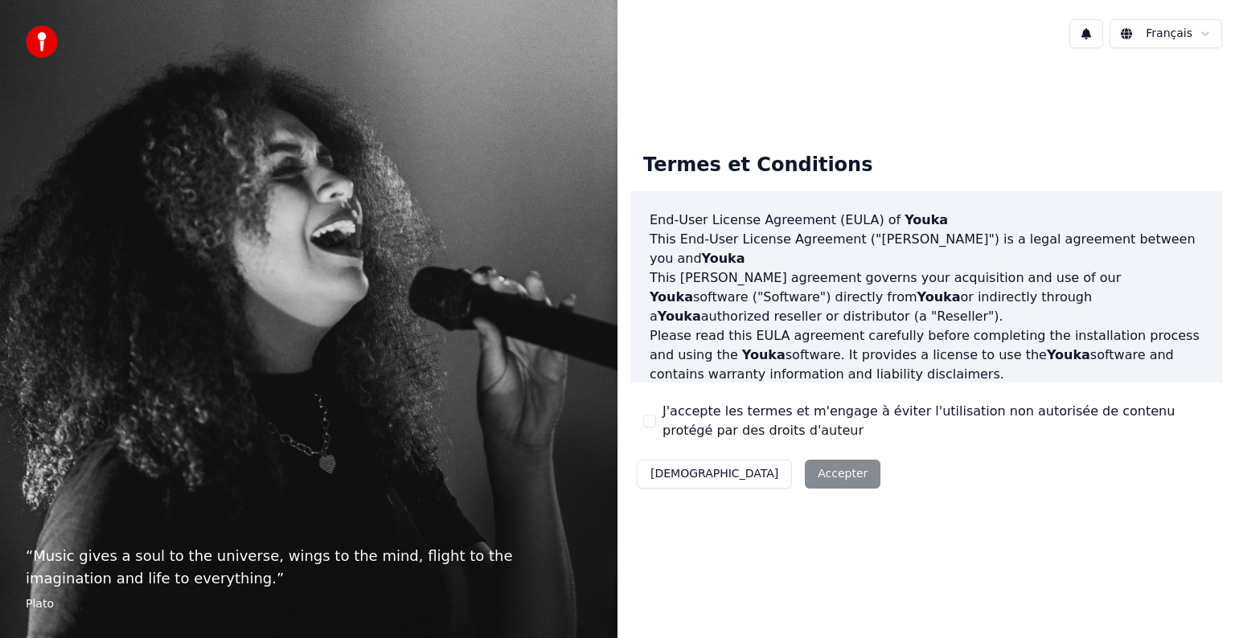
click at [771, 479] on div "Décliner Accepter" at bounding box center [758, 474] width 256 height 42
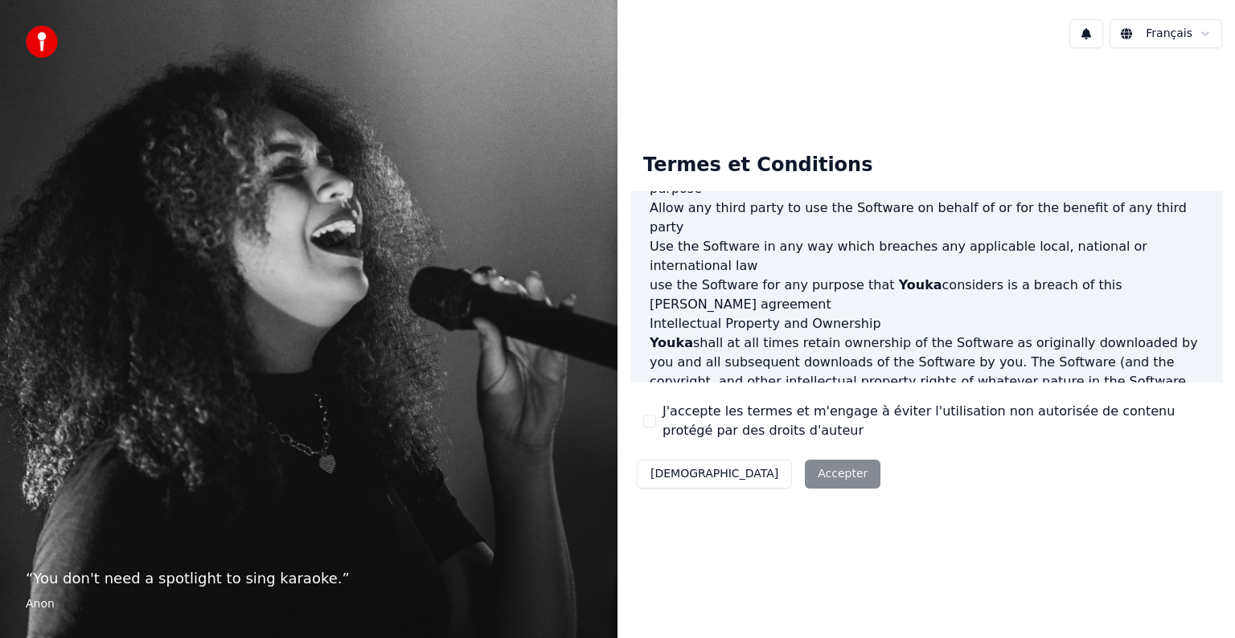
scroll to position [804, 0]
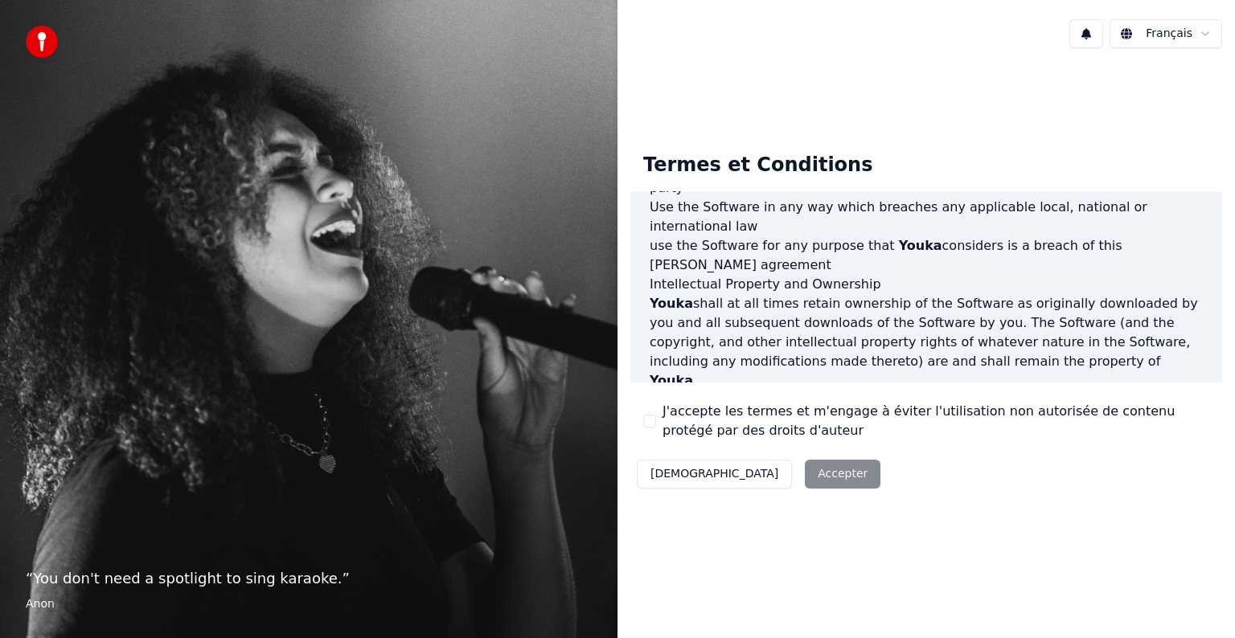
click at [649, 415] on button "J'accepte les termes et m'engage à éviter l'utilisation non autorisée de conten…" at bounding box center [649, 421] width 13 height 13
click at [805, 479] on button "Accepter" at bounding box center [843, 474] width 76 height 29
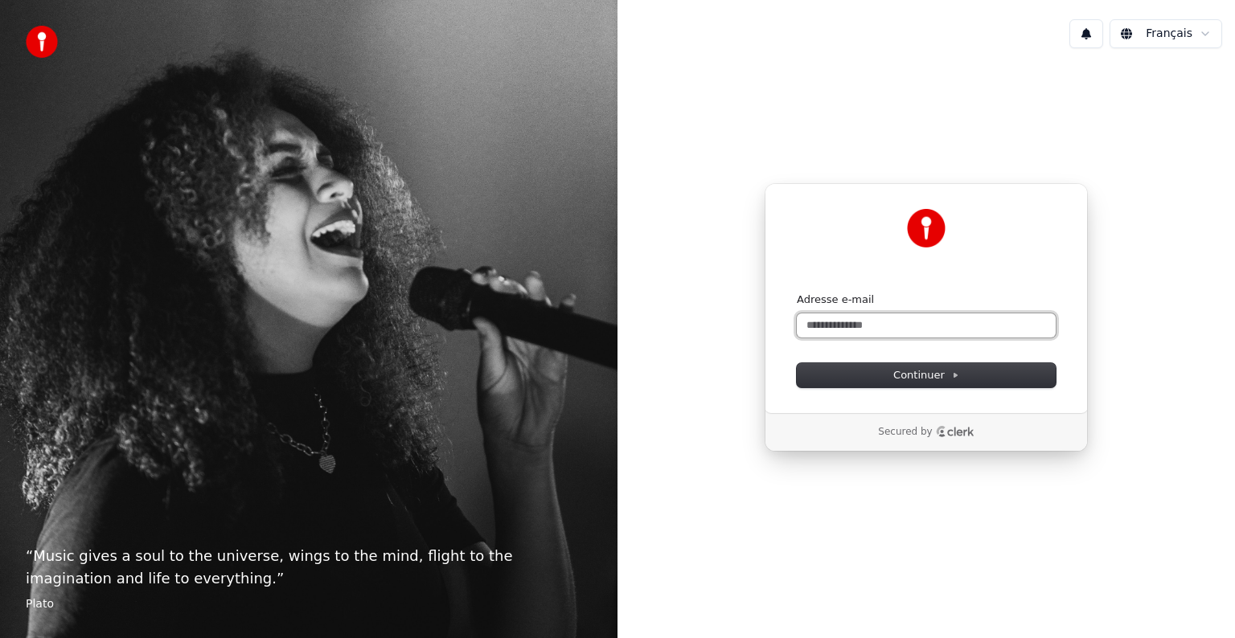
click at [849, 319] on input "Adresse e-mail" at bounding box center [926, 326] width 259 height 24
click at [977, 370] on button "Continuer" at bounding box center [926, 375] width 259 height 24
type input "**********"
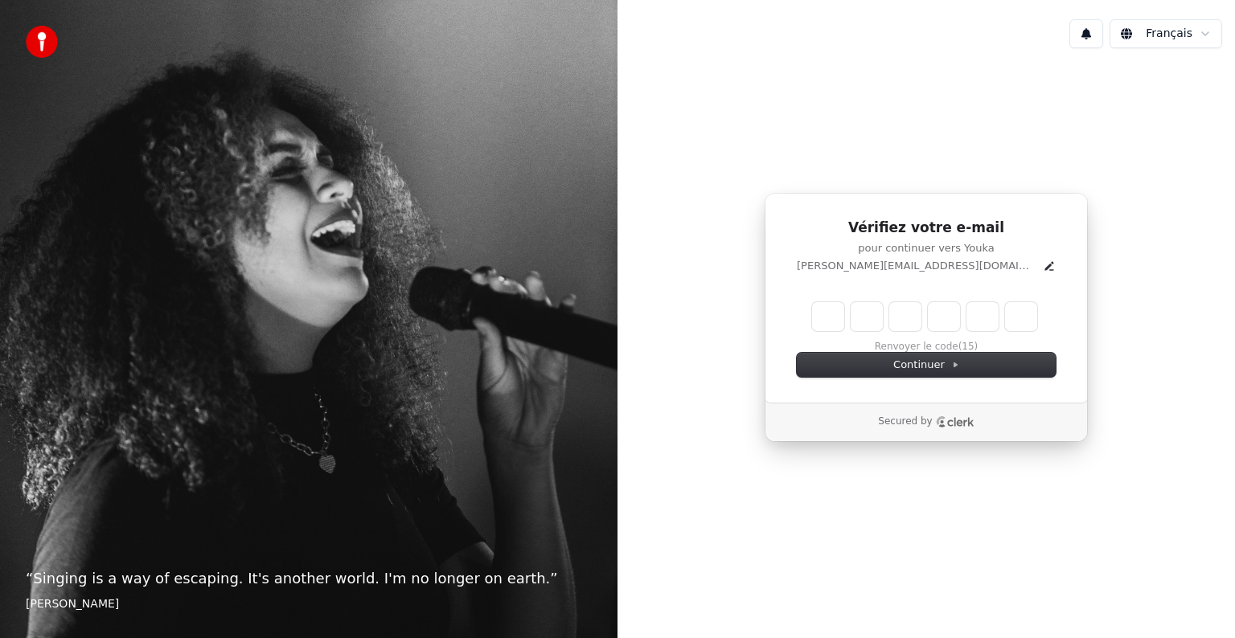
type input "*"
type input "**"
type input "*"
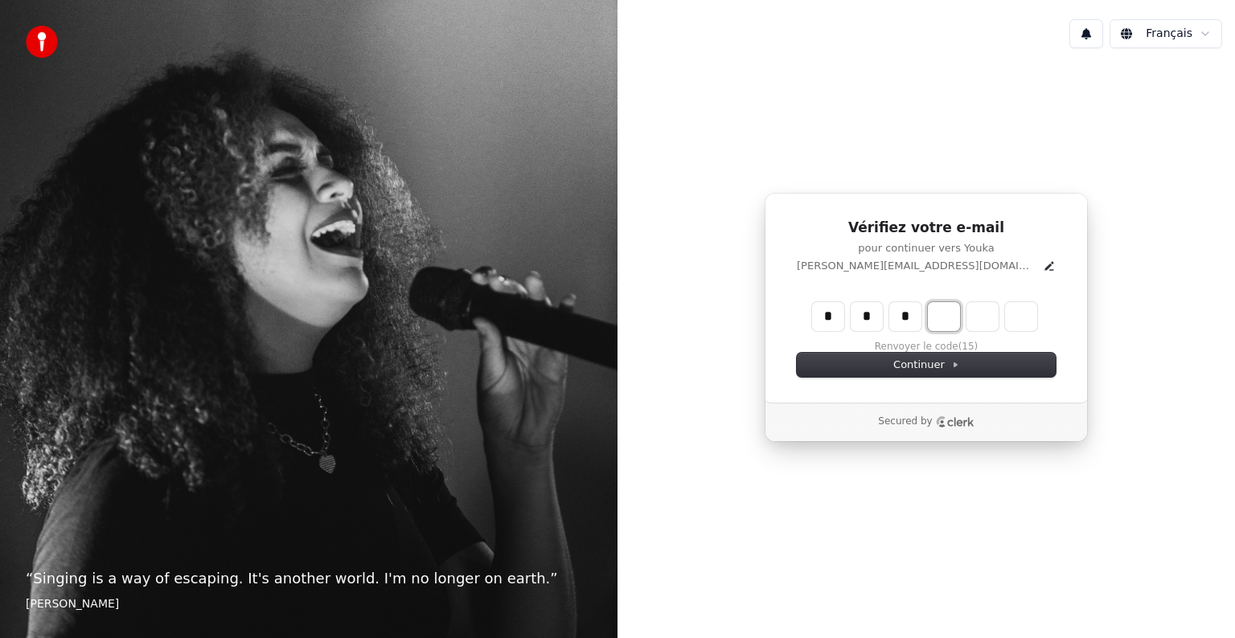
type input "***"
type input "*"
type input "****"
type input "*"
type input "******"
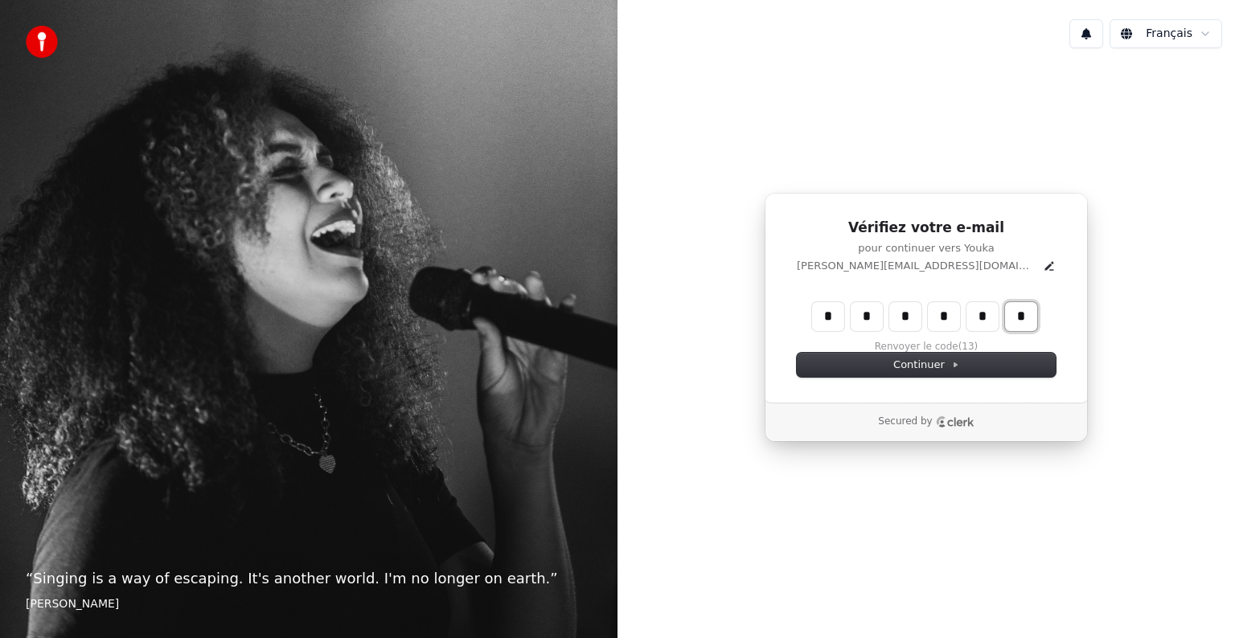
type input "*"
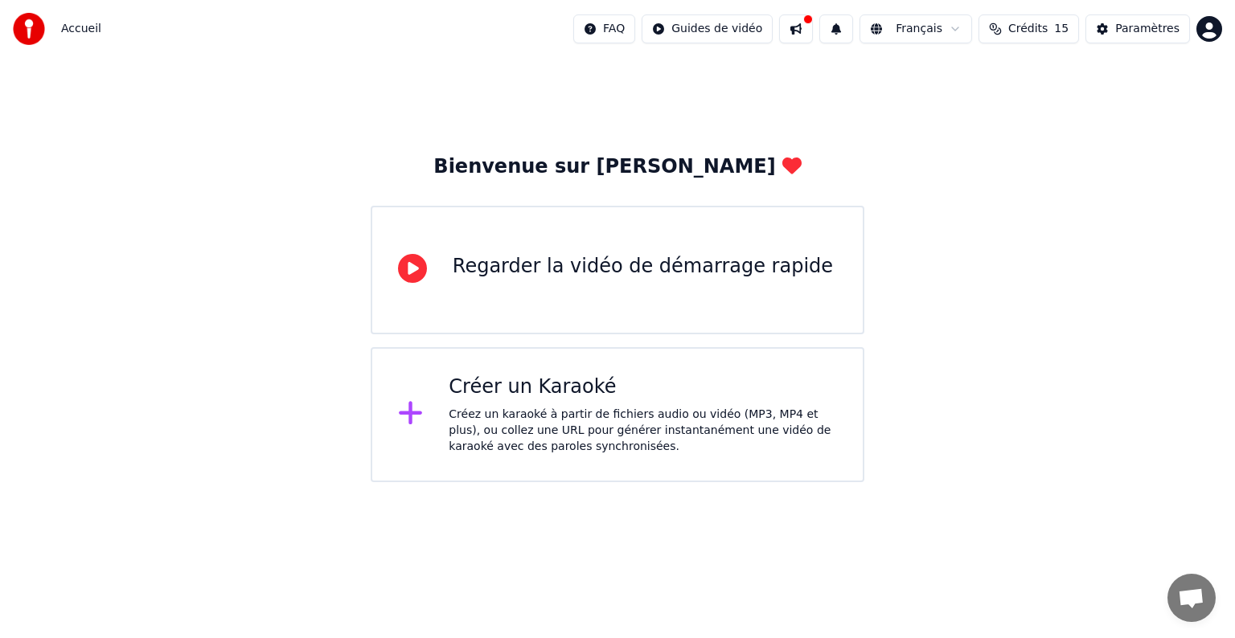
click at [568, 412] on div "Créez un karaoké à partir de fichiers audio ou vidéo (MP3, MP4 et plus), ou col…" at bounding box center [643, 431] width 388 height 48
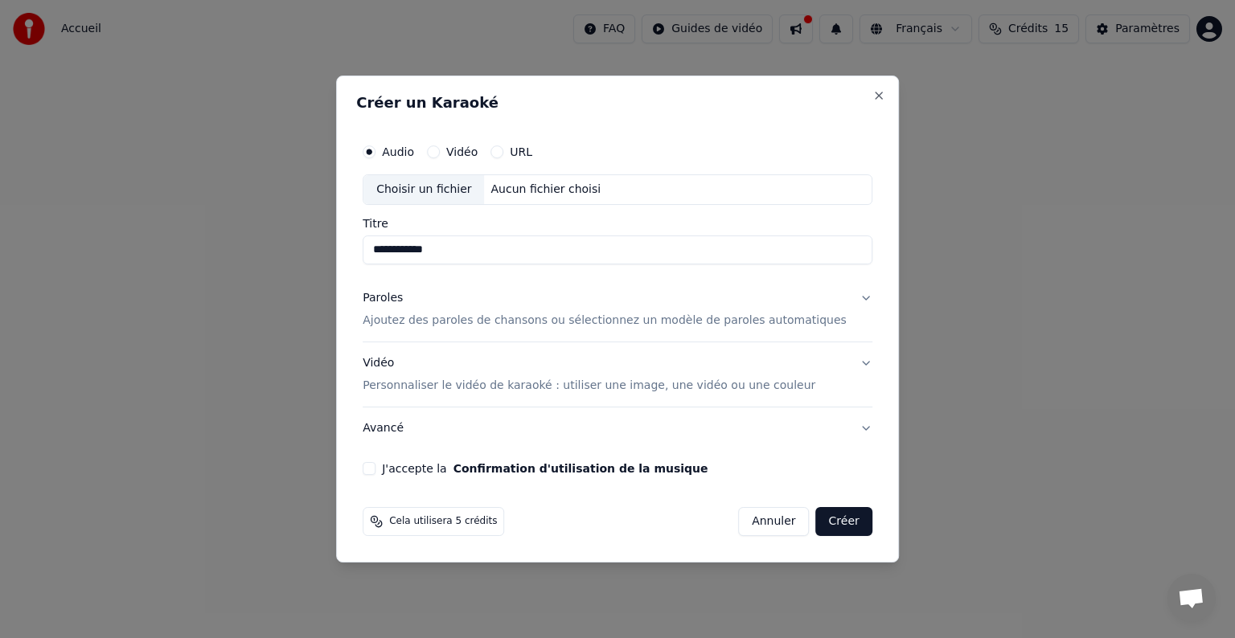
click at [810, 318] on p "Ajoutez des paroles de chansons ou sélectionnez un modèle de paroles automatiqu…" at bounding box center [605, 321] width 484 height 16
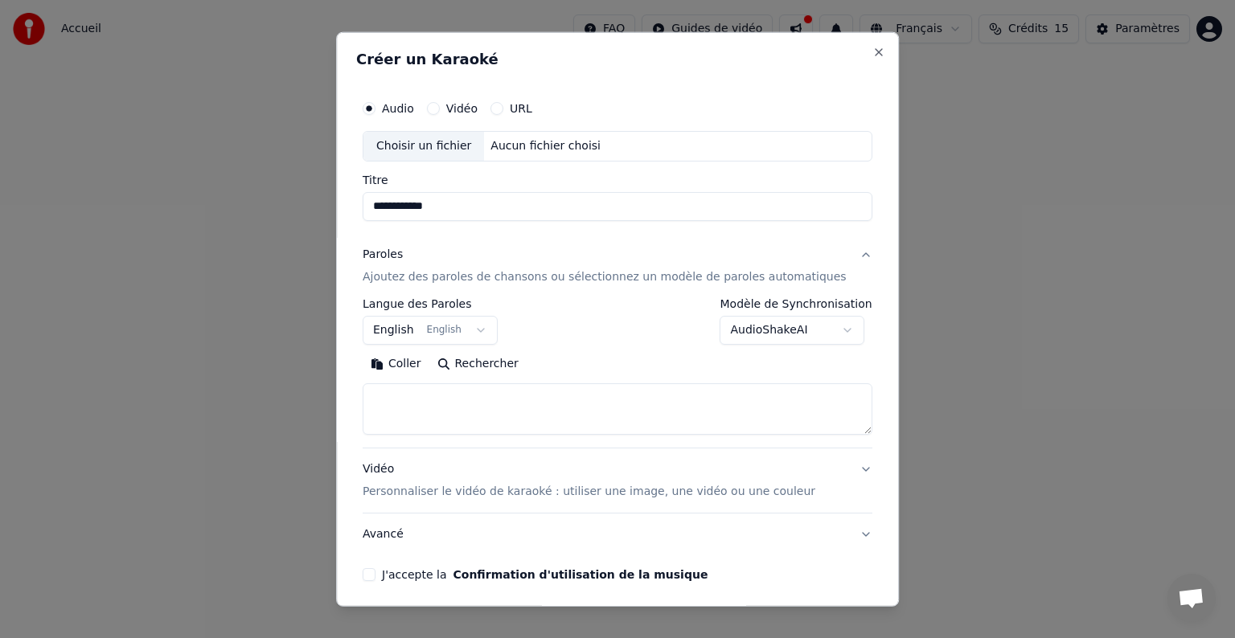
click at [511, 395] on textarea at bounding box center [618, 408] width 510 height 51
click at [461, 148] on div "Choisir un fichier" at bounding box center [423, 146] width 121 height 29
type input "**********"
click at [836, 256] on button "Paroles Ajoutez des paroles de chansons ou sélectionnez un modèle de paroles au…" at bounding box center [618, 266] width 510 height 64
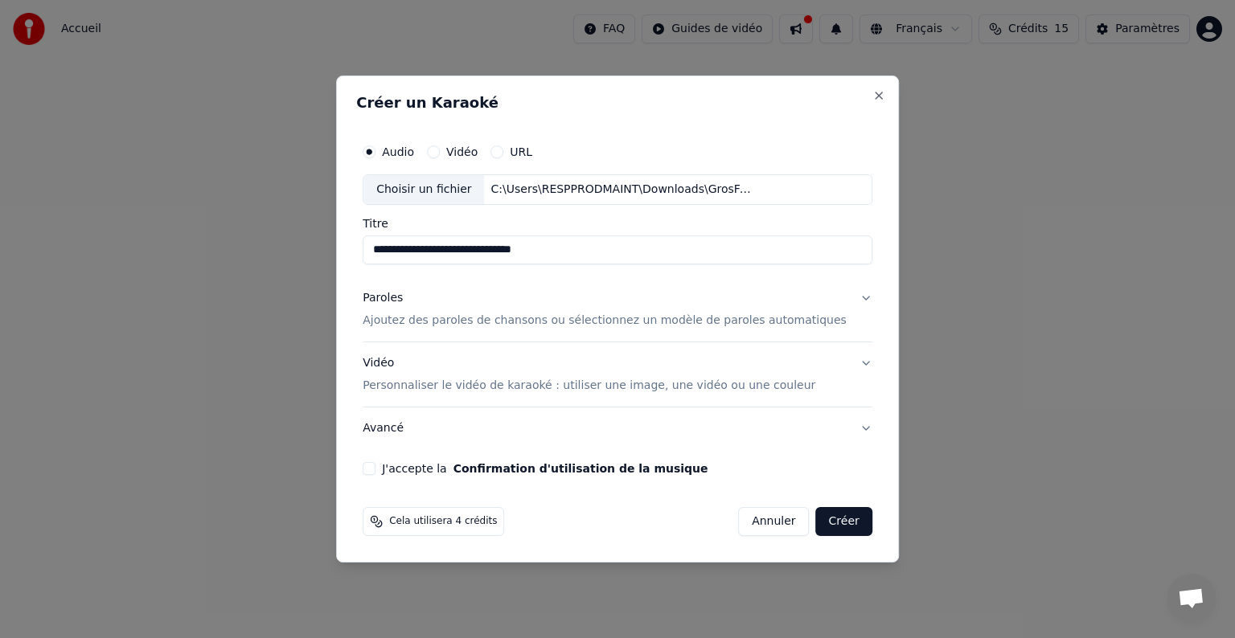
click at [842, 297] on button "Paroles Ajoutez des paroles de chansons ou sélectionnez un modèle de paroles au…" at bounding box center [618, 309] width 510 height 64
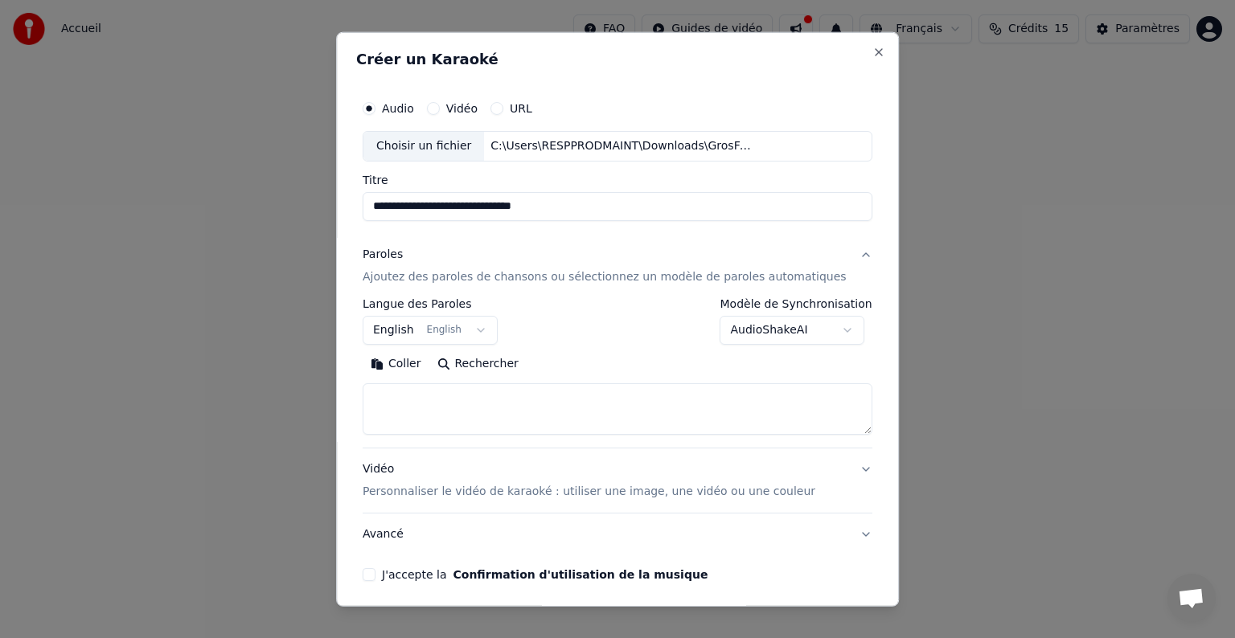
click at [484, 334] on button "English English" at bounding box center [430, 330] width 135 height 29
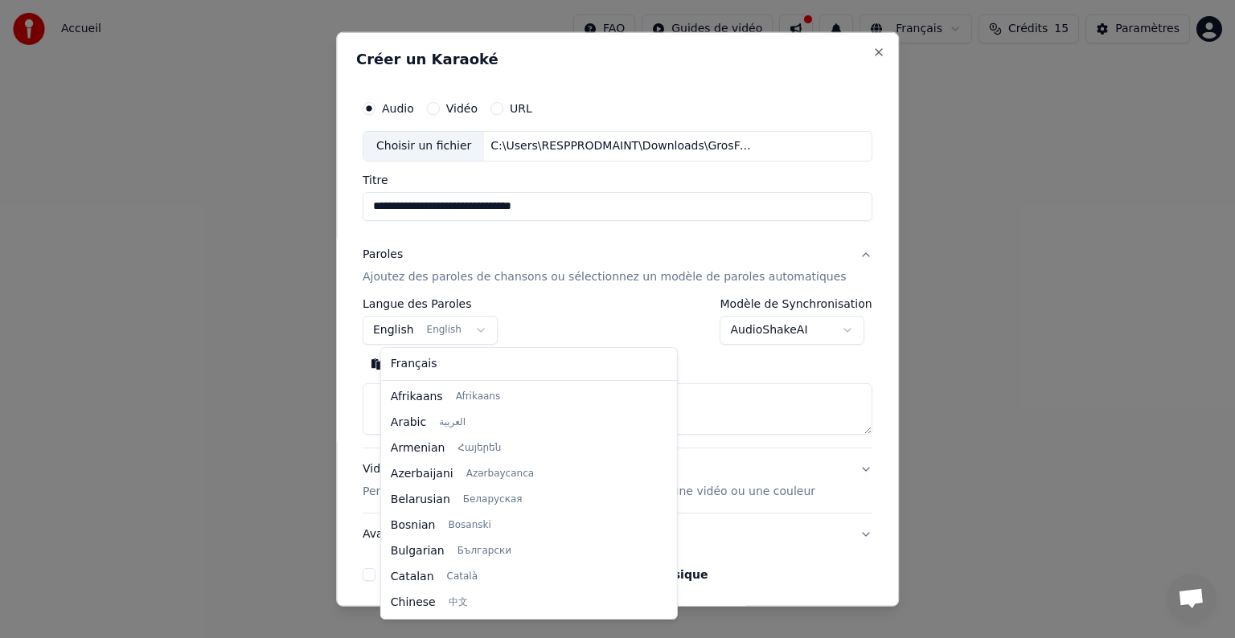
scroll to position [129, 0]
select select "**"
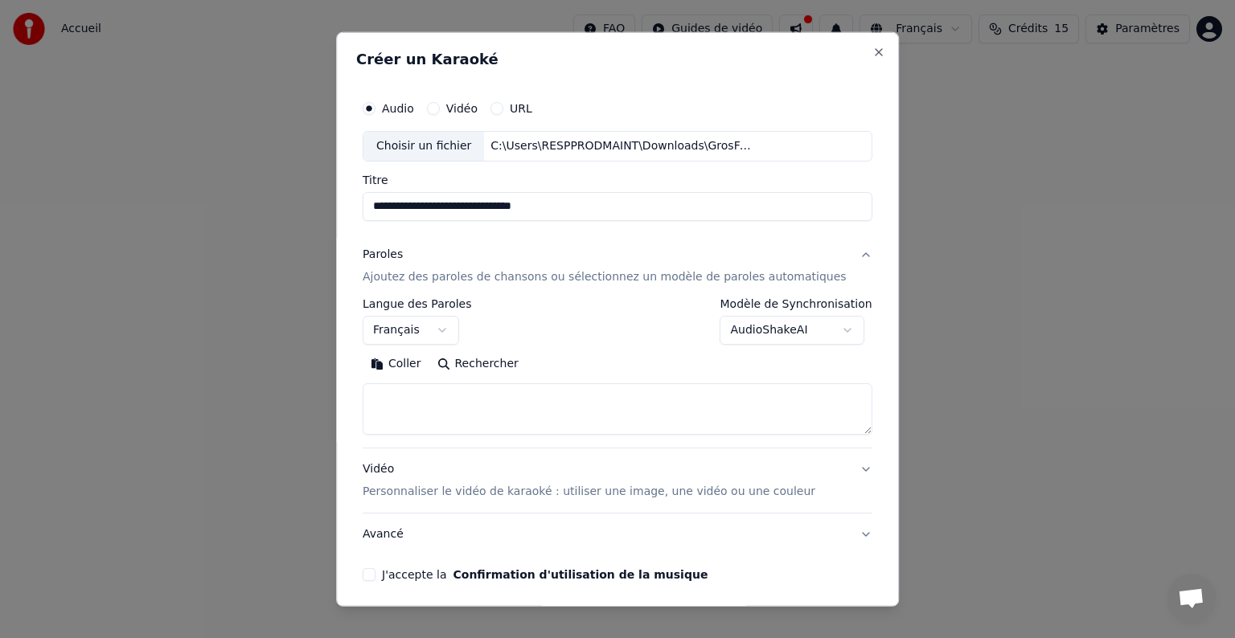
click at [455, 395] on textarea at bounding box center [618, 408] width 510 height 51
click at [469, 396] on textarea at bounding box center [618, 408] width 510 height 51
paste textarea "**********"
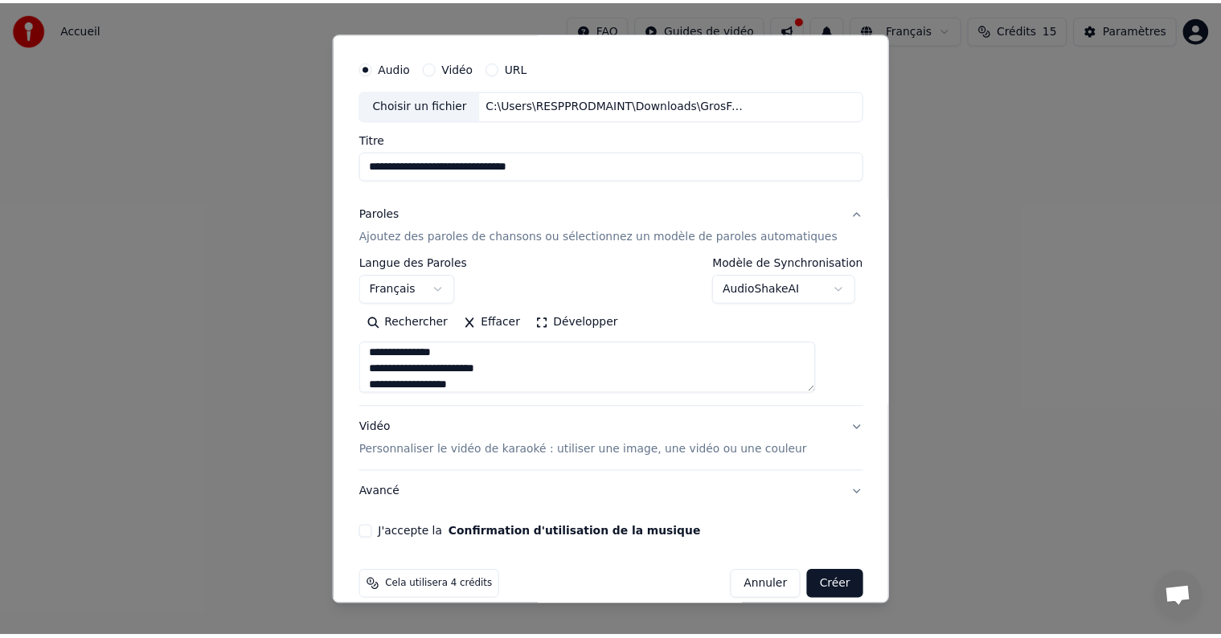
scroll to position [61, 0]
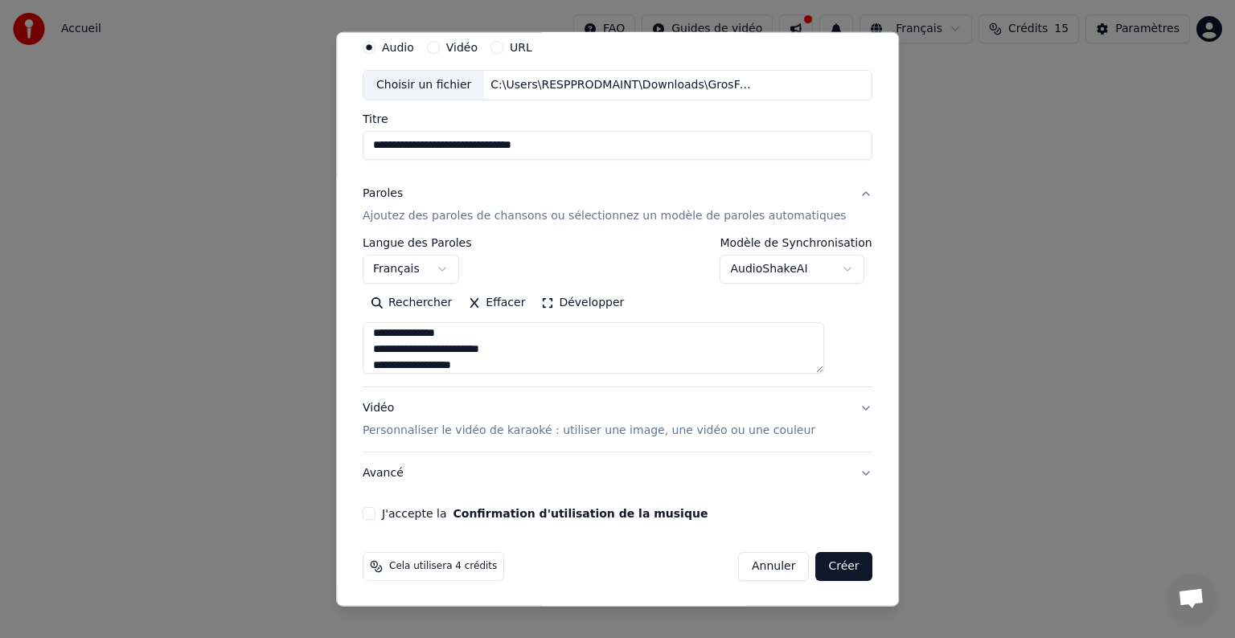
type textarea "**********"
click at [375, 514] on button "J'accepte la Confirmation d'utilisation de la musique" at bounding box center [369, 513] width 13 height 13
click at [816, 566] on button "Créer" at bounding box center [844, 566] width 56 height 29
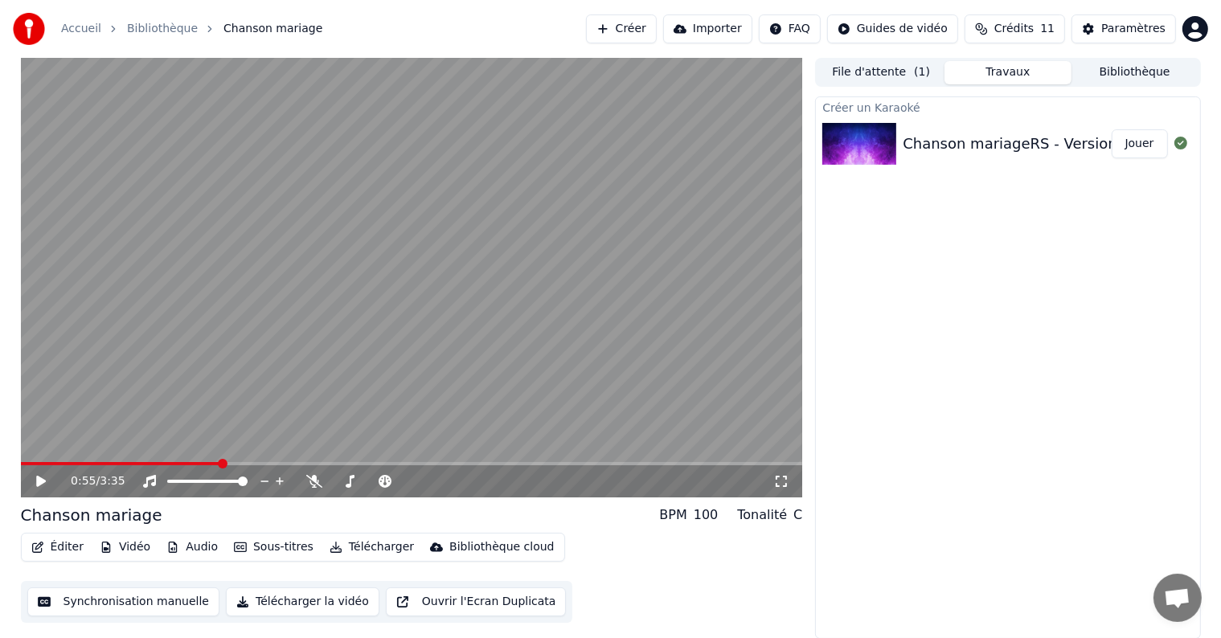
click at [110, 543] on button "Vidéo" at bounding box center [125, 547] width 64 height 23
click at [932, 569] on div "Créer un Karaoké Chanson mariageRS - Version finale [PERSON_NAME]" at bounding box center [1007, 367] width 385 height 543
click at [44, 479] on icon at bounding box center [53, 481] width 38 height 13
click at [314, 473] on span at bounding box center [314, 471] width 8 height 8
click at [314, 482] on icon at bounding box center [314, 481] width 16 height 13
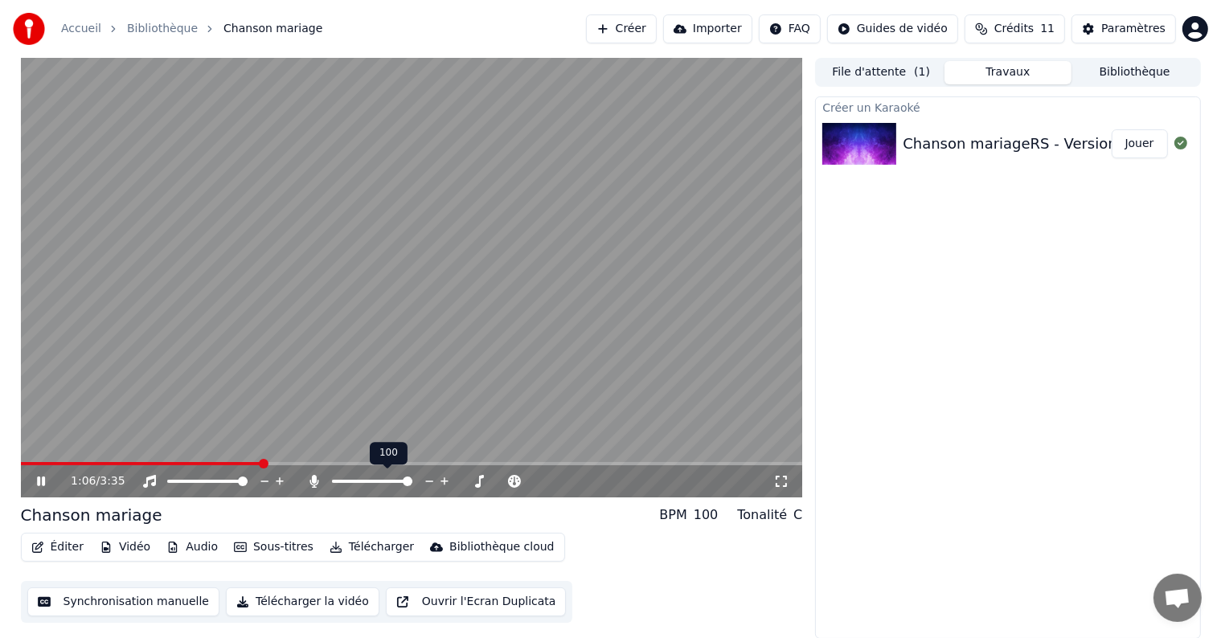
click at [314, 482] on icon at bounding box center [314, 481] width 9 height 13
click at [45, 473] on div "1:31 / 3:35" at bounding box center [411, 481] width 769 height 16
click at [48, 482] on icon at bounding box center [53, 481] width 38 height 13
click at [85, 547] on button "Éditer" at bounding box center [57, 547] width 65 height 23
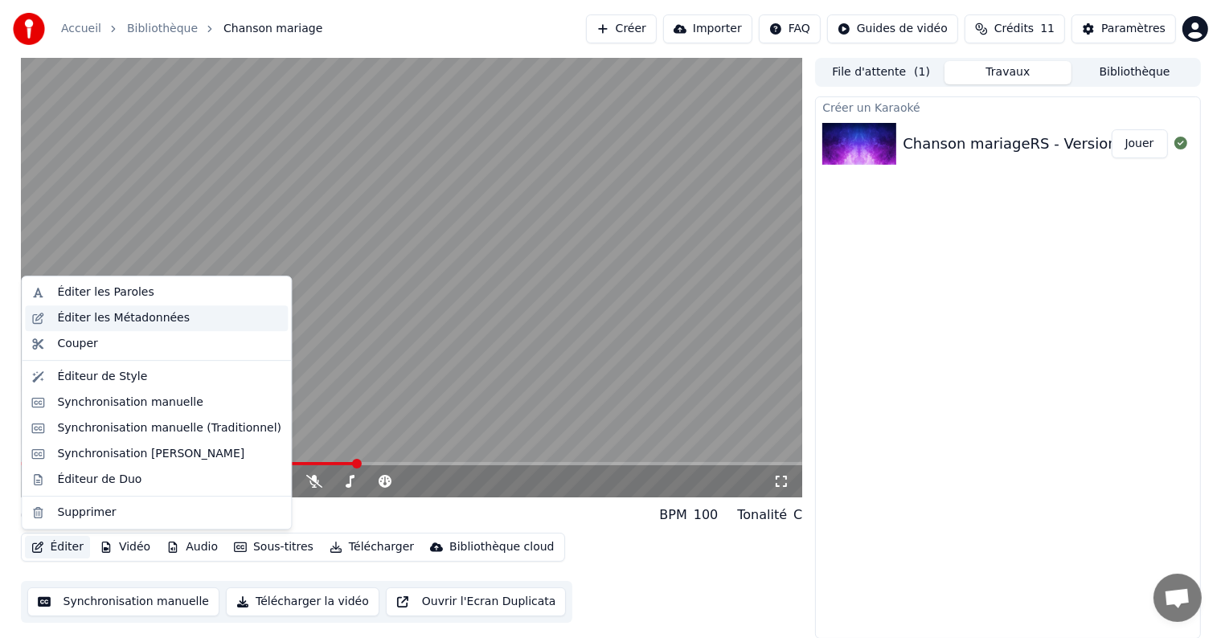
click at [113, 318] on div "Éditer les Métadonnées" at bounding box center [123, 318] width 133 height 16
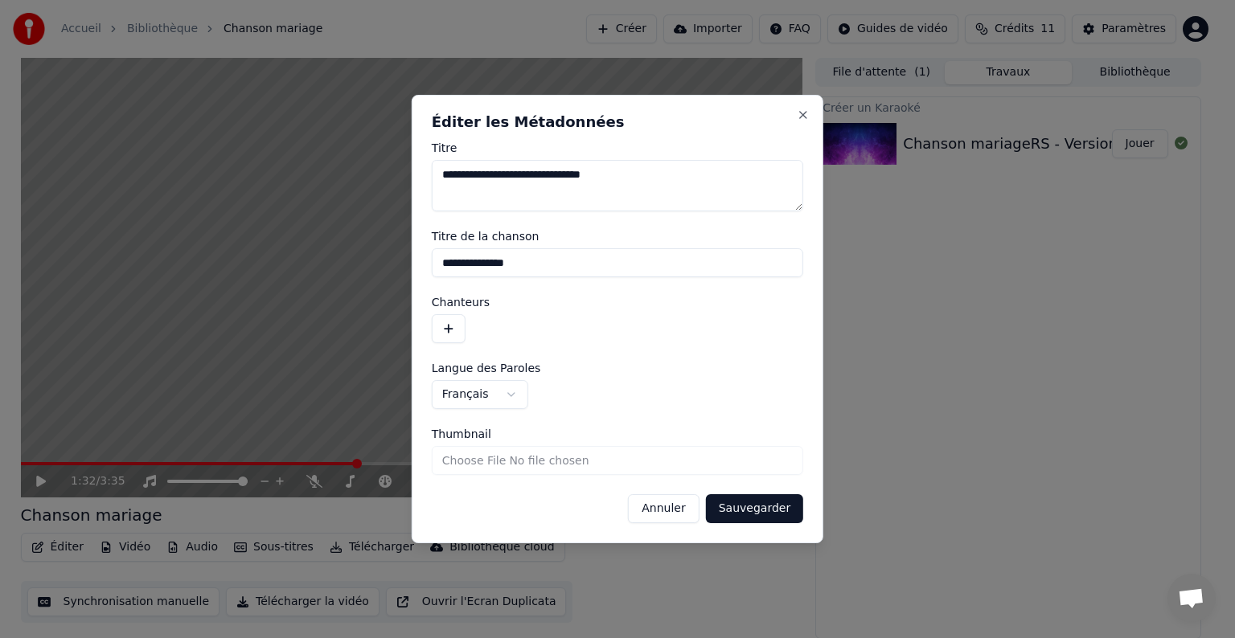
click at [497, 460] on input "Thumbnail" at bounding box center [617, 460] width 371 height 29
type input "**********"
click at [770, 508] on button "Sauvegarder" at bounding box center [754, 508] width 97 height 29
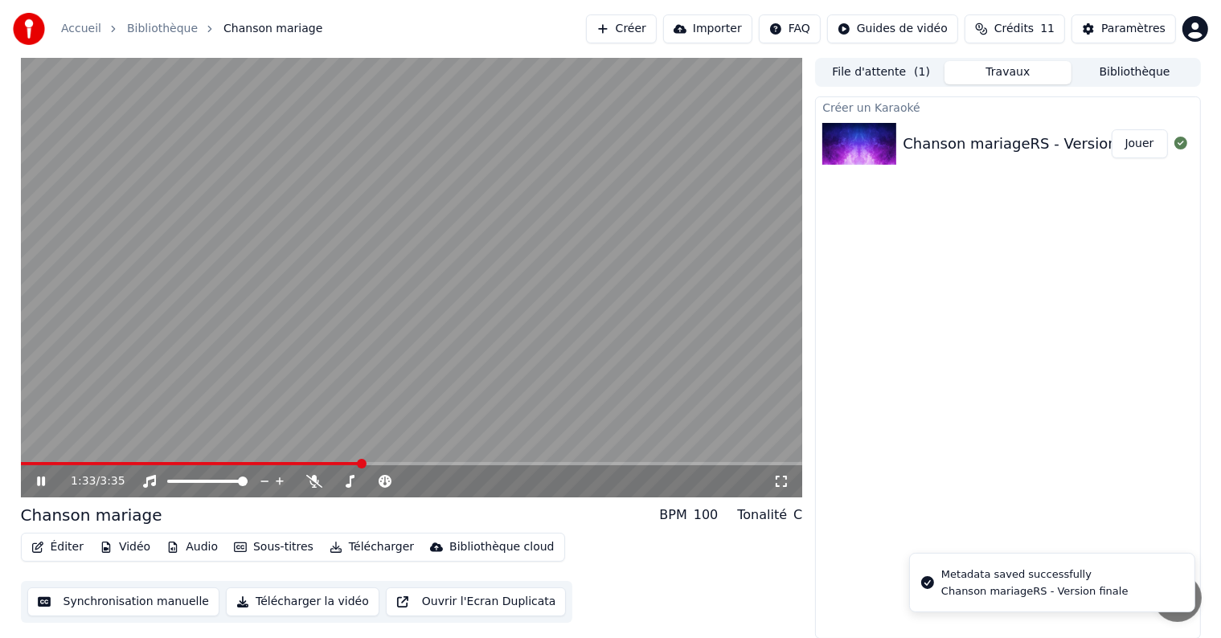
click at [84, 461] on video at bounding box center [412, 278] width 782 height 440
click at [30, 462] on span at bounding box center [191, 463] width 341 height 3
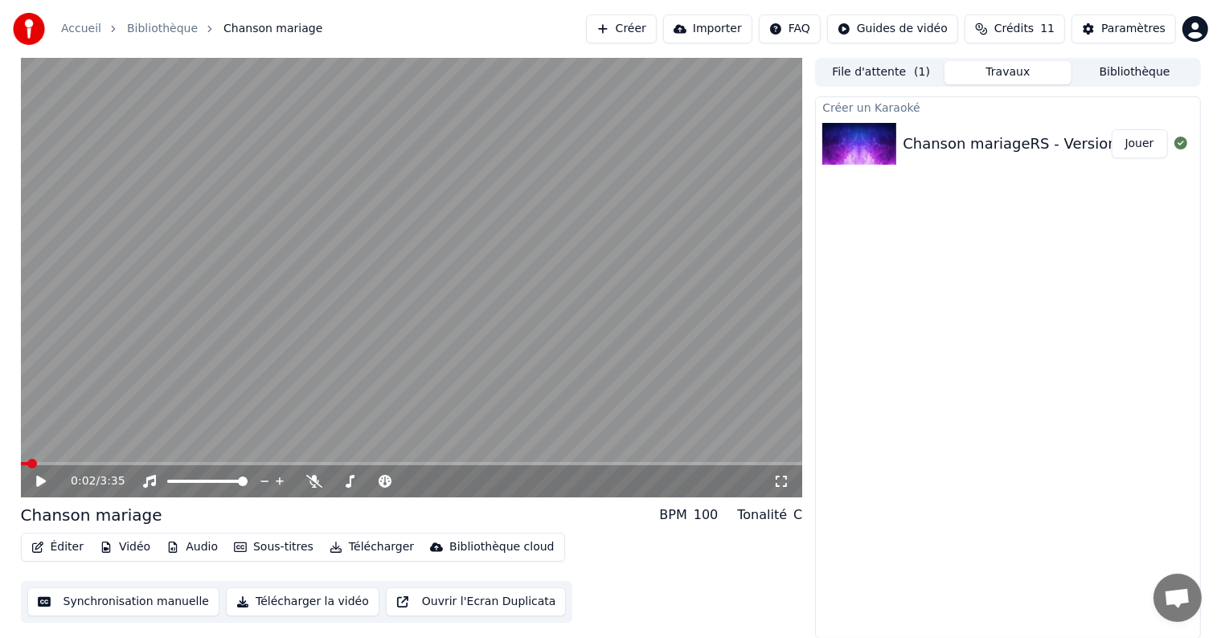
click at [23, 462] on span at bounding box center [24, 463] width 7 height 3
click at [42, 485] on icon at bounding box center [53, 481] width 38 height 13
click at [132, 465] on span at bounding box center [412, 463] width 782 height 3
click at [211, 462] on span at bounding box center [412, 463] width 782 height 3
click at [373, 460] on video at bounding box center [412, 278] width 782 height 440
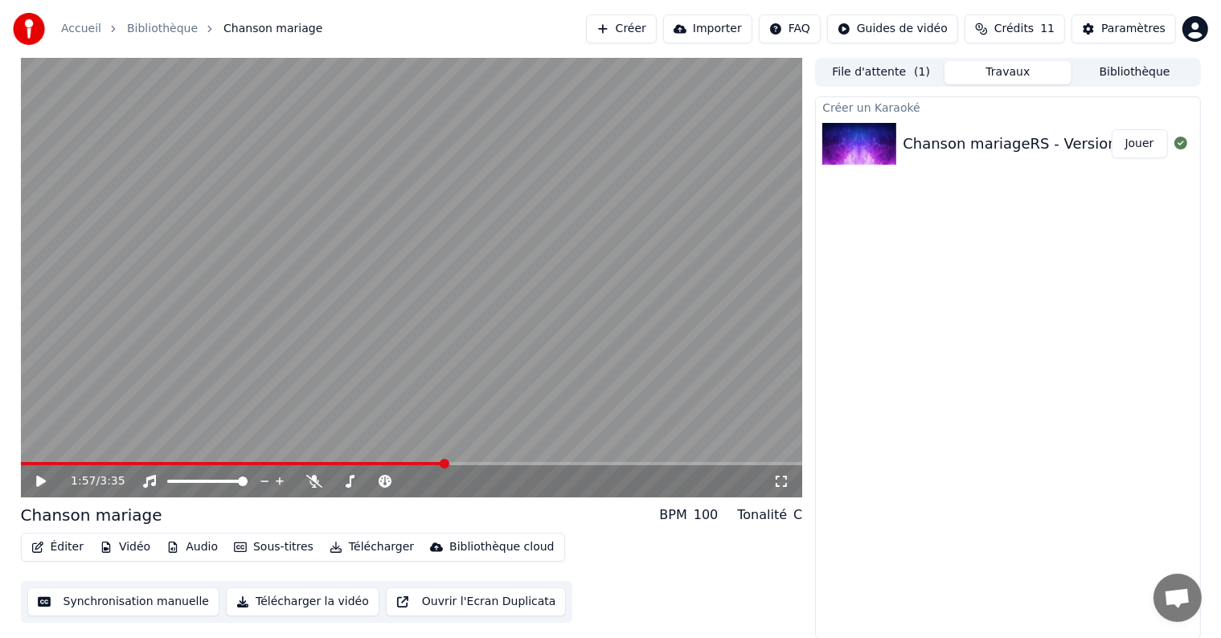
click at [444, 465] on span at bounding box center [412, 463] width 782 height 3
click at [514, 462] on span at bounding box center [412, 463] width 782 height 3
click at [56, 545] on button "Éditer" at bounding box center [57, 547] width 65 height 23
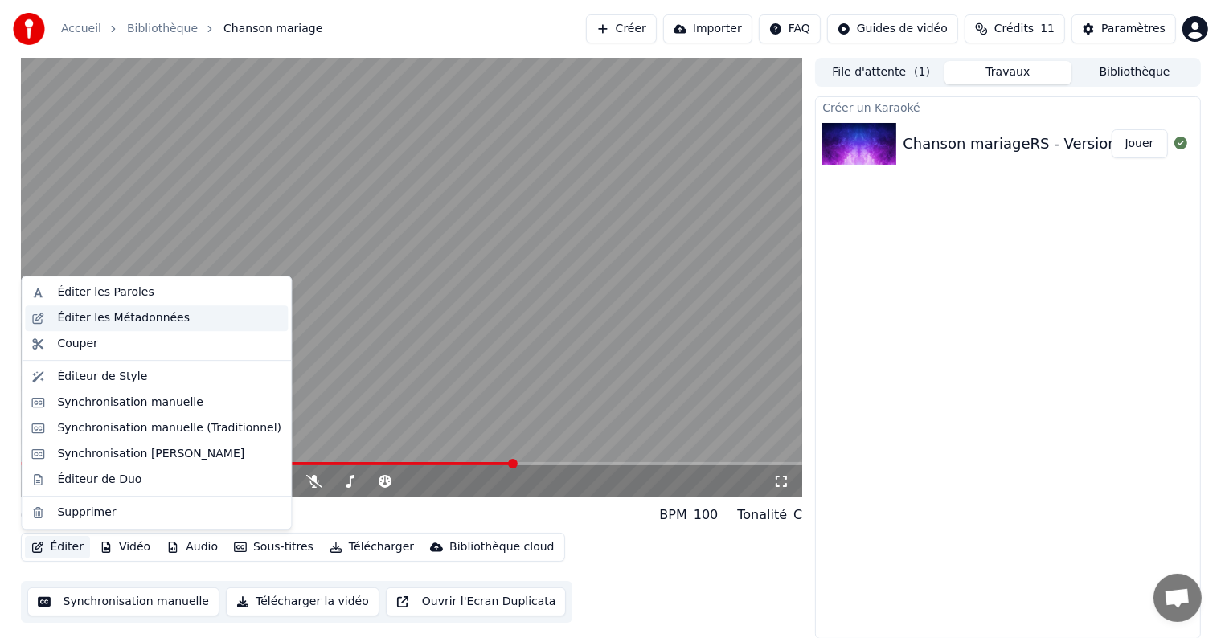
click at [150, 326] on div "Éditer les Métadonnées" at bounding box center [156, 318] width 263 height 26
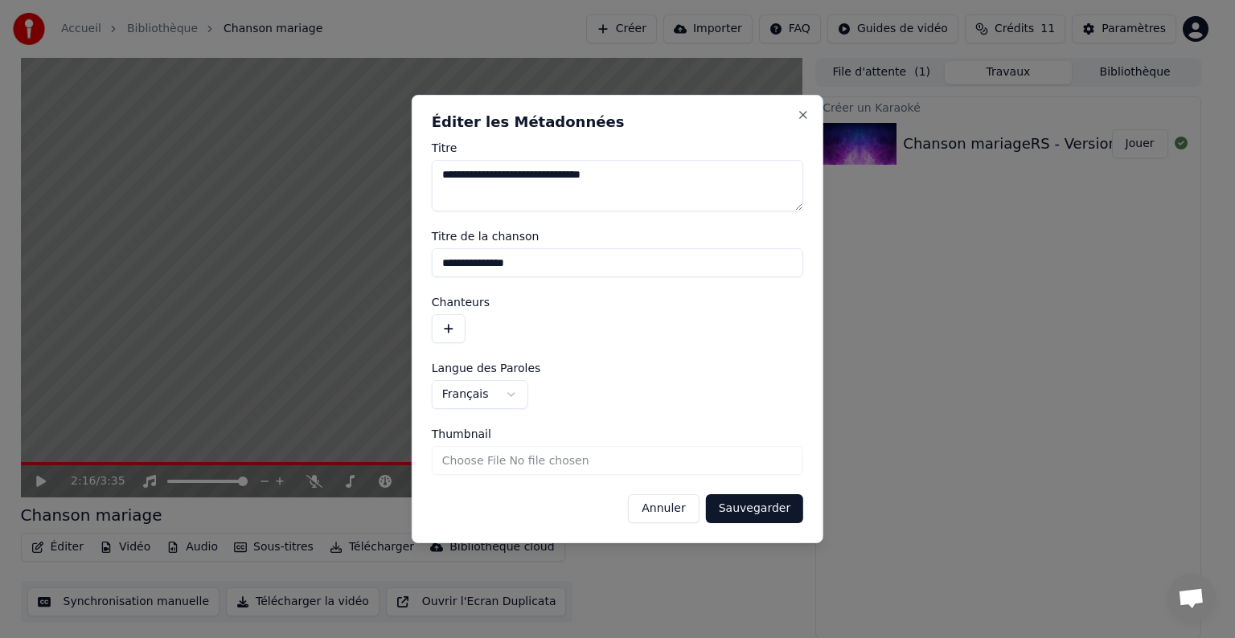
click at [682, 508] on button "Annuler" at bounding box center [663, 508] width 71 height 29
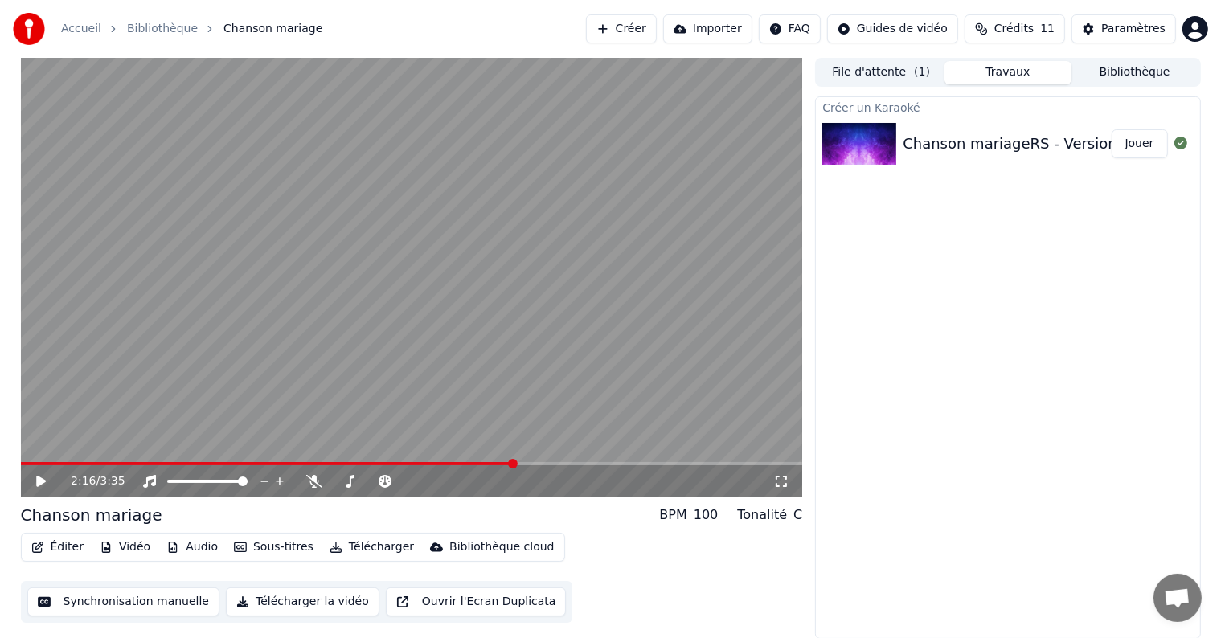
click at [112, 538] on button "Vidéo" at bounding box center [125, 547] width 64 height 23
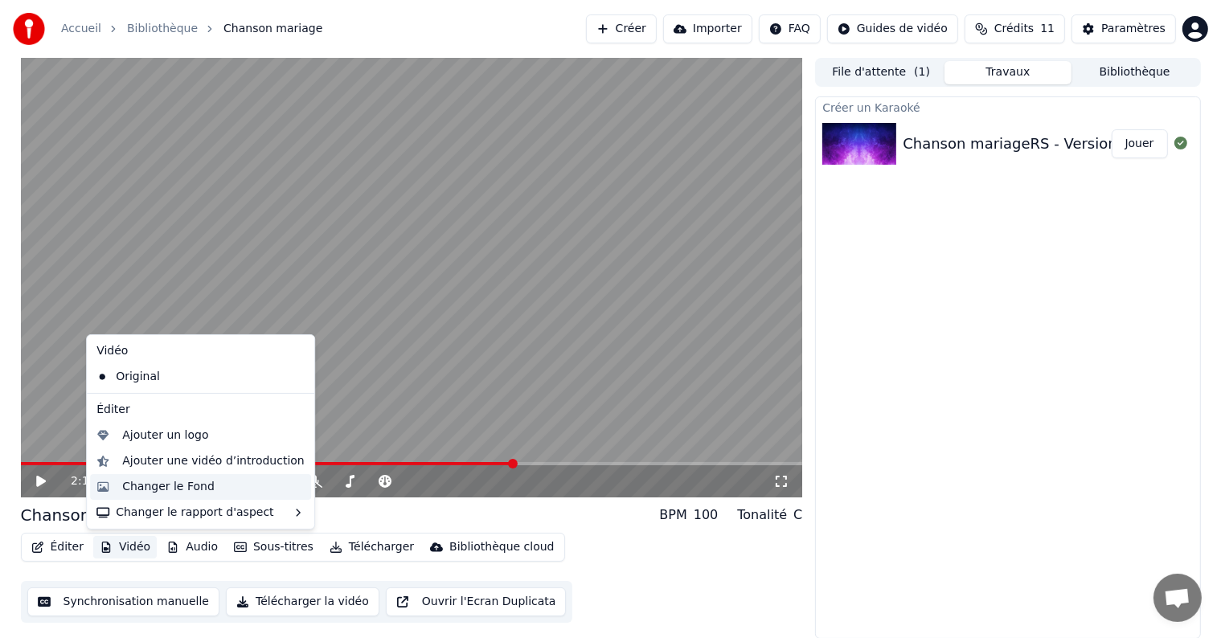
click at [175, 484] on div "Changer le Fond" at bounding box center [168, 487] width 92 height 16
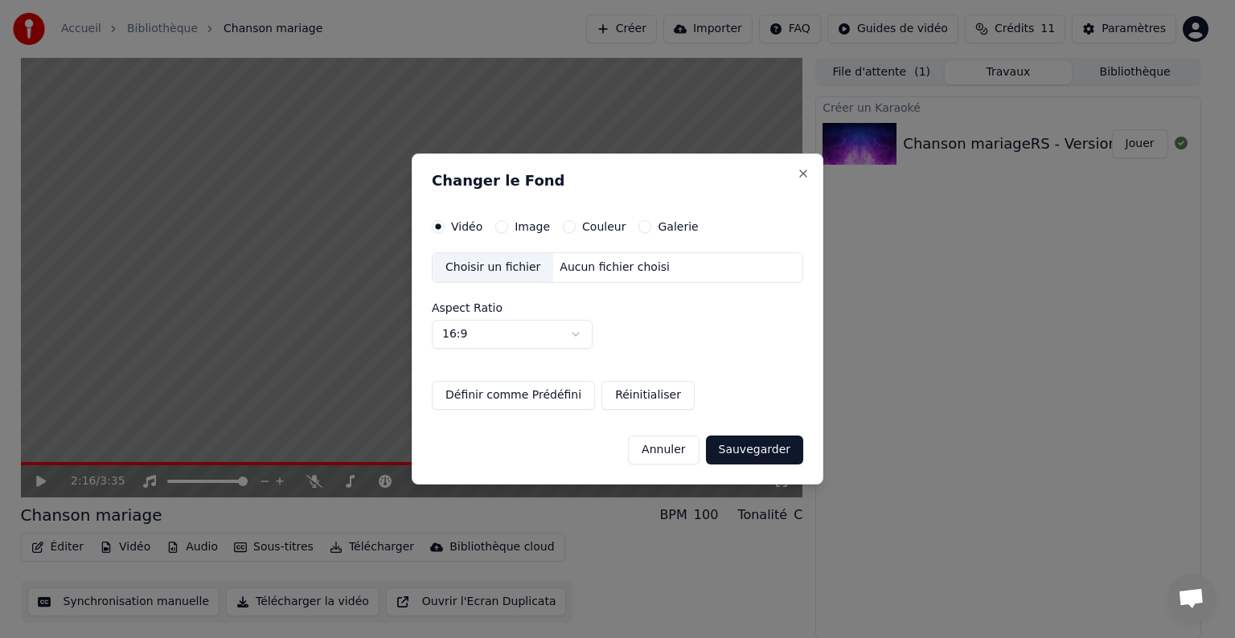
click at [505, 274] on div "Choisir un fichier" at bounding box center [492, 267] width 121 height 29
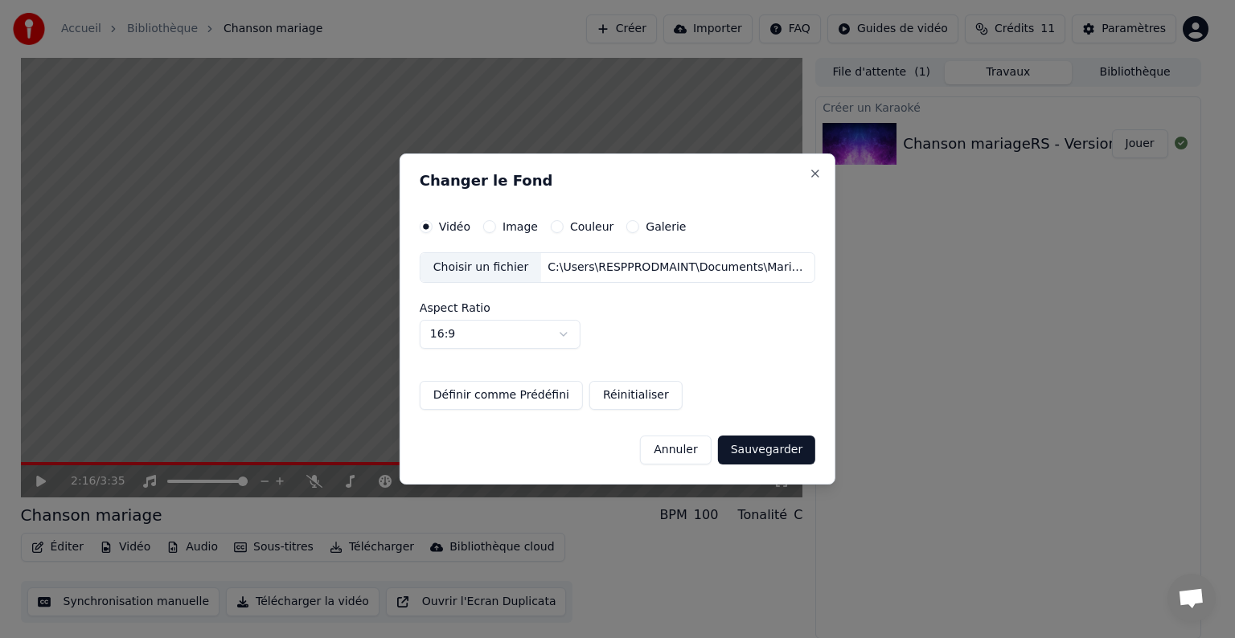
click at [531, 229] on label "Image" at bounding box center [519, 226] width 35 height 11
click at [496, 229] on button "Image" at bounding box center [489, 226] width 13 height 13
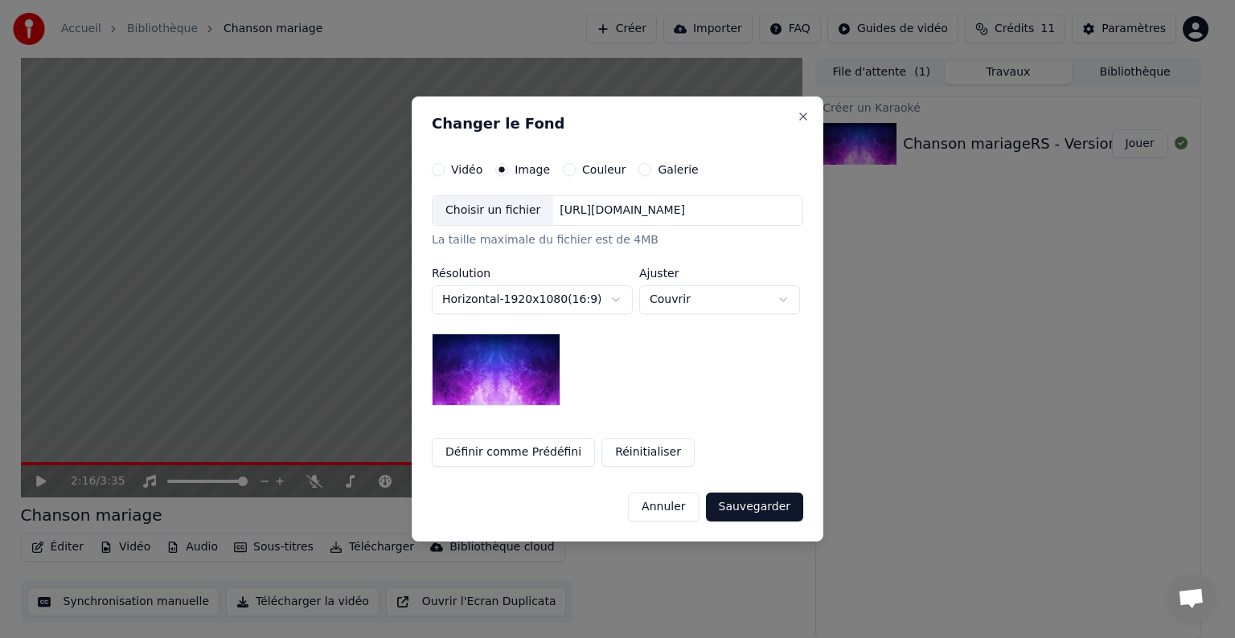
click at [582, 169] on label "Couleur" at bounding box center [603, 169] width 43 height 11
click at [576, 169] on button "Couleur" at bounding box center [569, 169] width 13 height 13
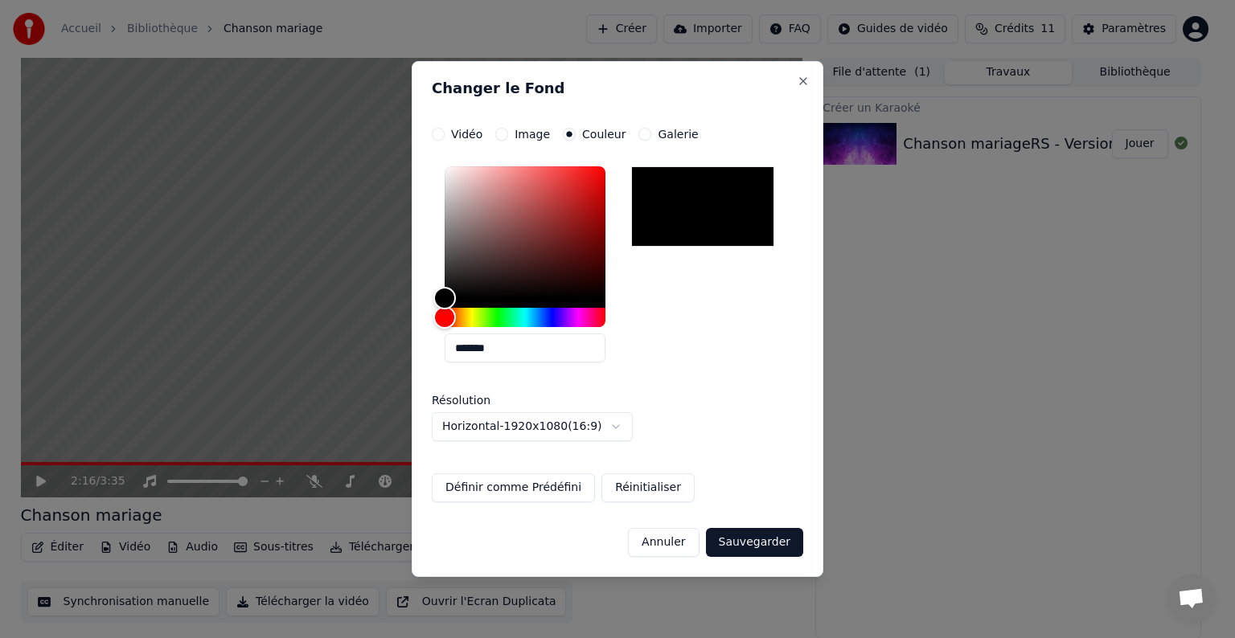
click at [673, 137] on label "Galerie" at bounding box center [678, 134] width 40 height 11
click at [651, 137] on button "Galerie" at bounding box center [644, 134] width 13 height 13
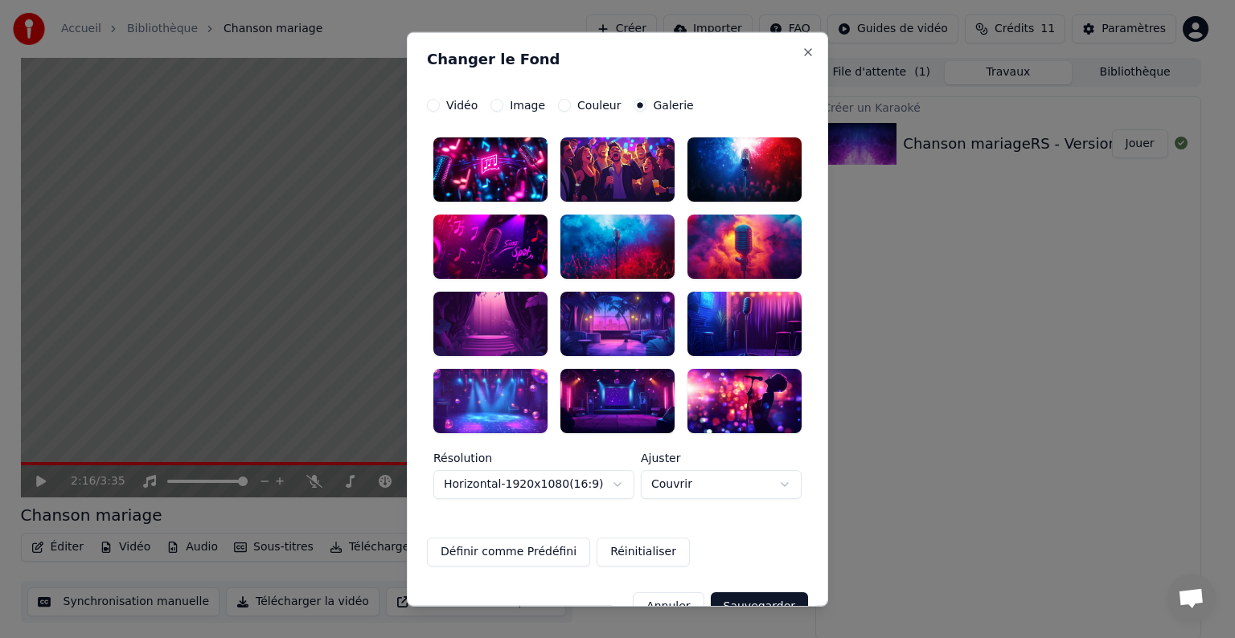
click at [446, 104] on label "Vidéo" at bounding box center [461, 105] width 31 height 11
click at [440, 104] on button "Vidéo" at bounding box center [433, 105] width 13 height 13
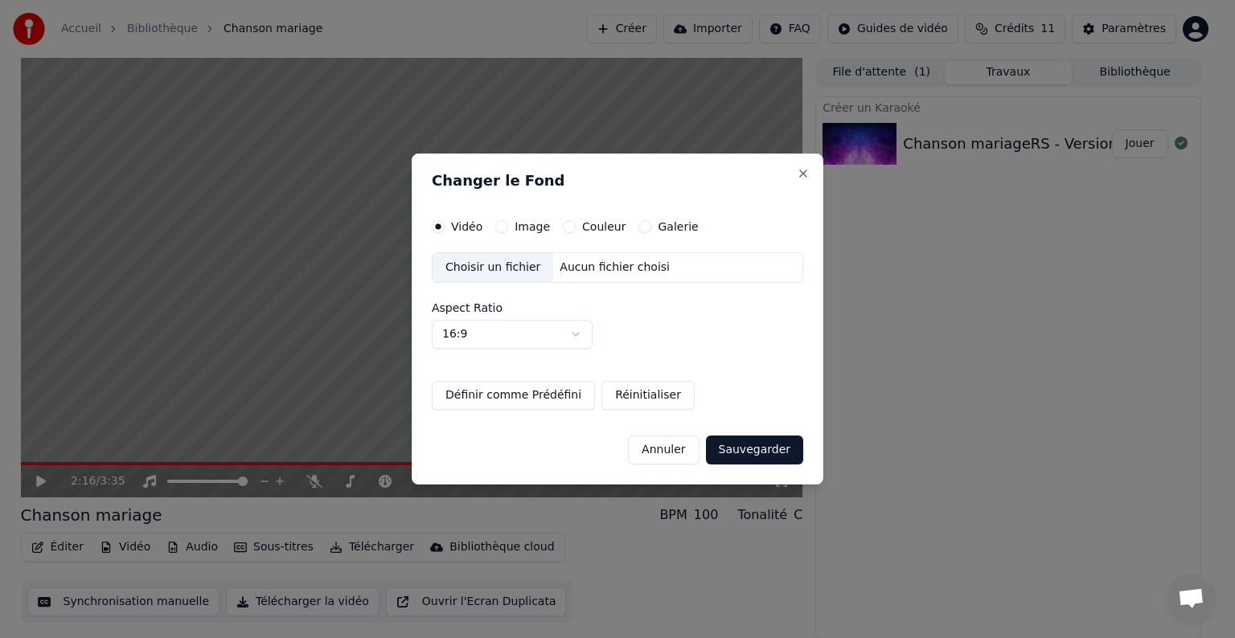
click at [611, 392] on button "Réinitialiser" at bounding box center [647, 395] width 93 height 29
click at [524, 221] on label "Image" at bounding box center [531, 226] width 35 height 11
click at [508, 220] on button "Image" at bounding box center [501, 226] width 13 height 13
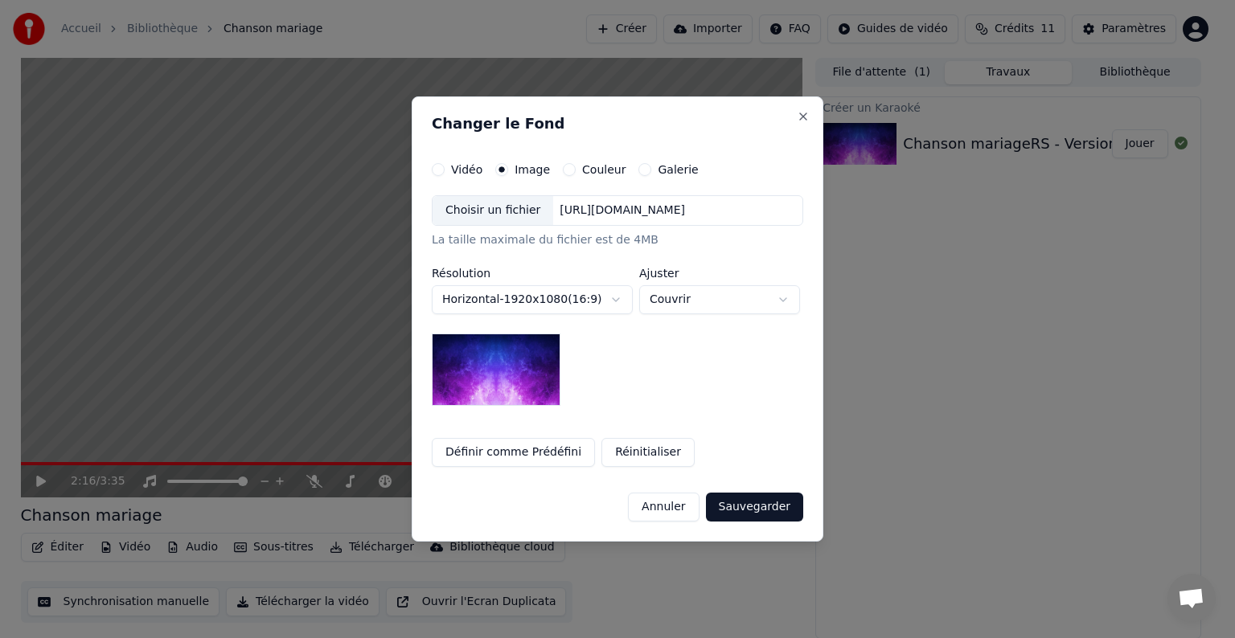
click at [617, 453] on button "Réinitialiser" at bounding box center [647, 452] width 93 height 29
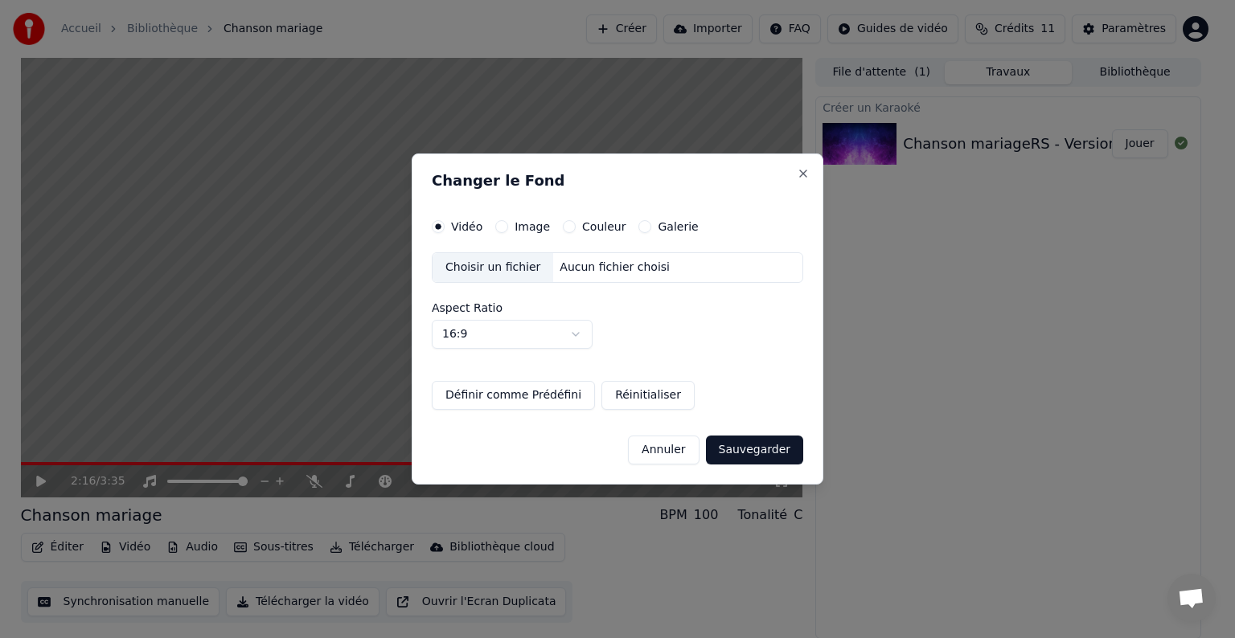
click at [532, 227] on label "Image" at bounding box center [531, 226] width 35 height 11
click at [508, 227] on button "Image" at bounding box center [501, 226] width 13 height 13
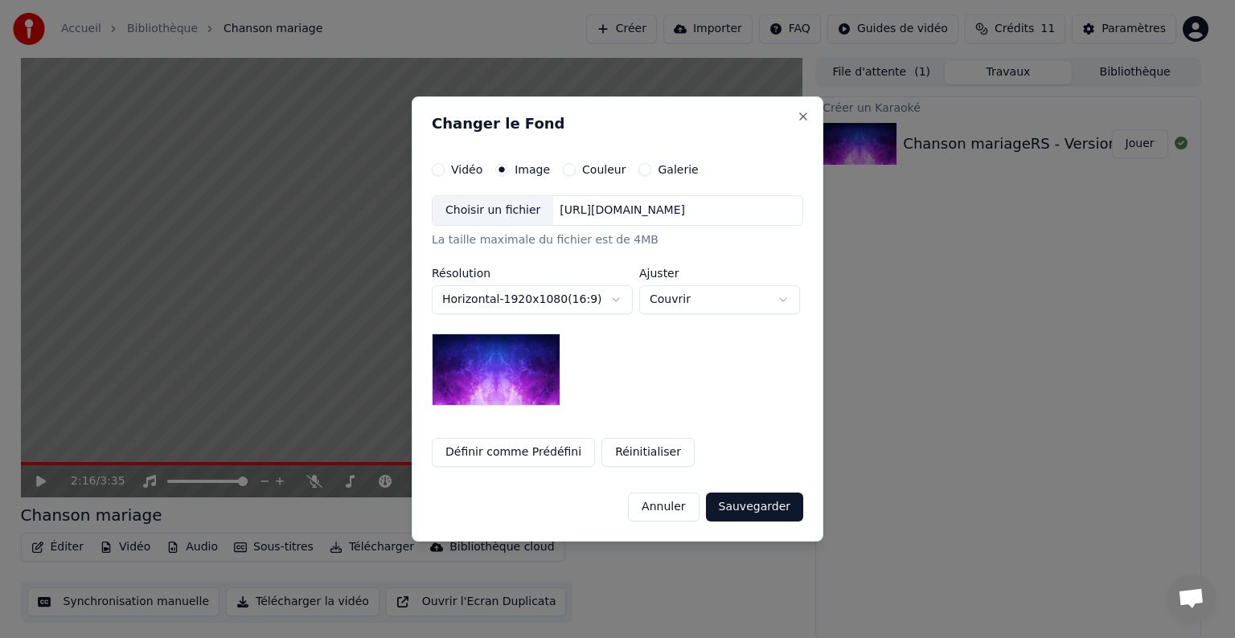
click at [496, 212] on div "Choisir un fichier" at bounding box center [492, 210] width 121 height 29
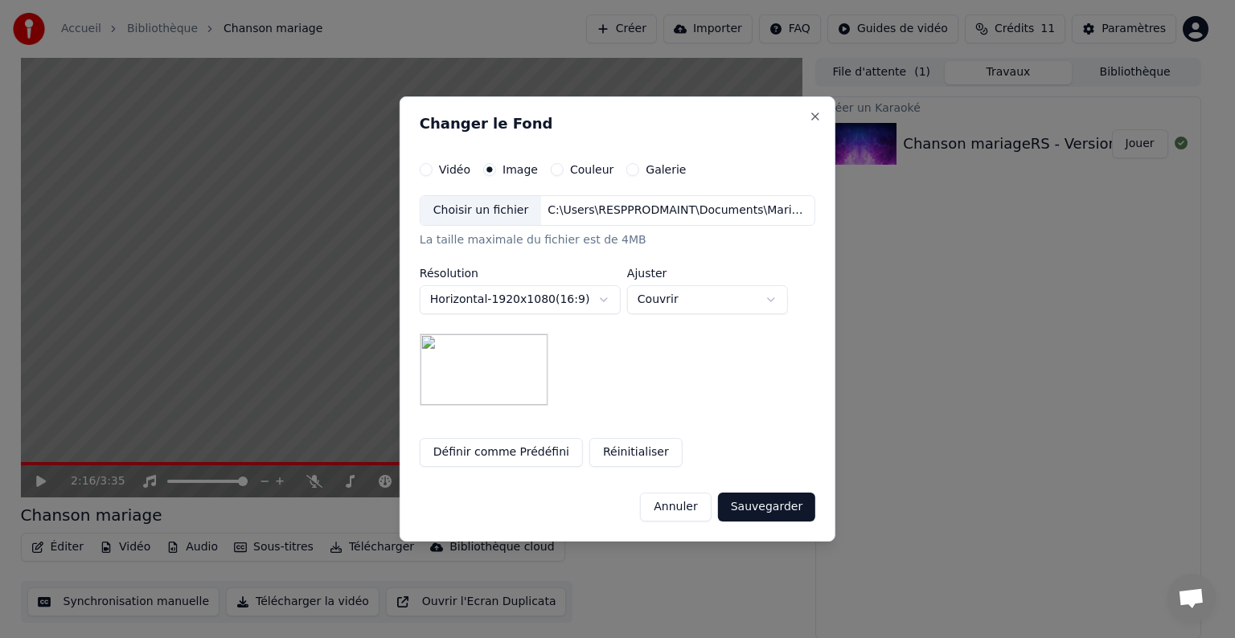
click at [755, 501] on button "Sauvegarder" at bounding box center [766, 507] width 97 height 29
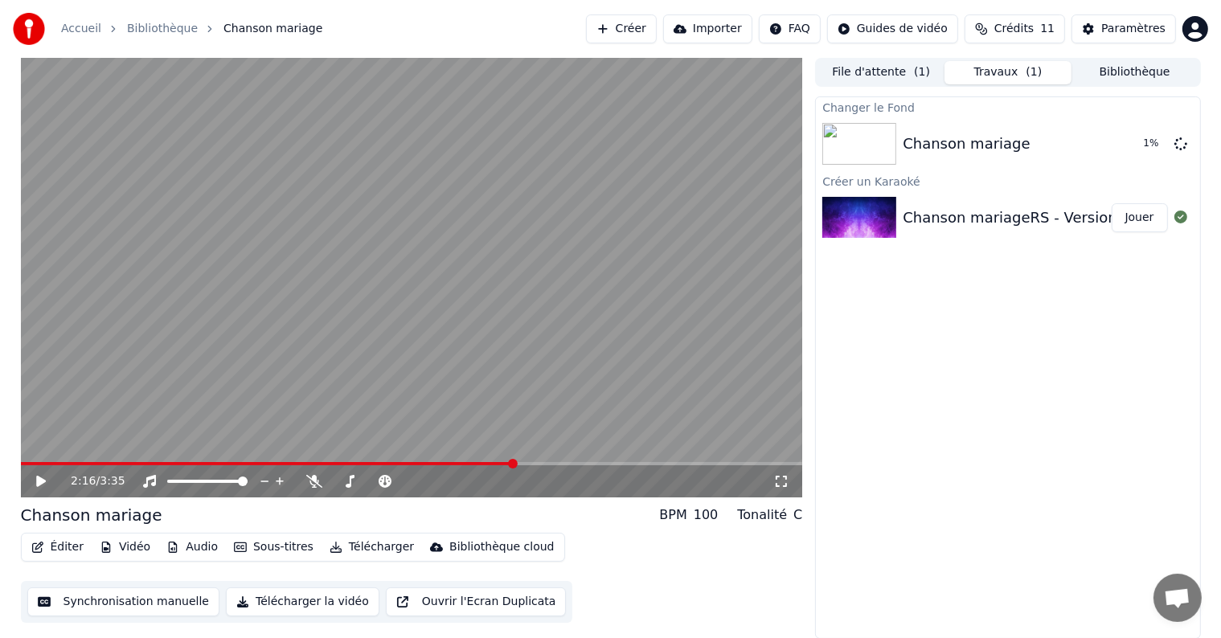
click at [26, 461] on video at bounding box center [412, 278] width 782 height 440
click at [31, 465] on div "2:16 / 3:35" at bounding box center [412, 481] width 782 height 32
click at [31, 458] on video at bounding box center [412, 278] width 782 height 440
click at [32, 465] on span at bounding box center [268, 463] width 494 height 3
click at [900, 142] on div at bounding box center [862, 144] width 80 height 42
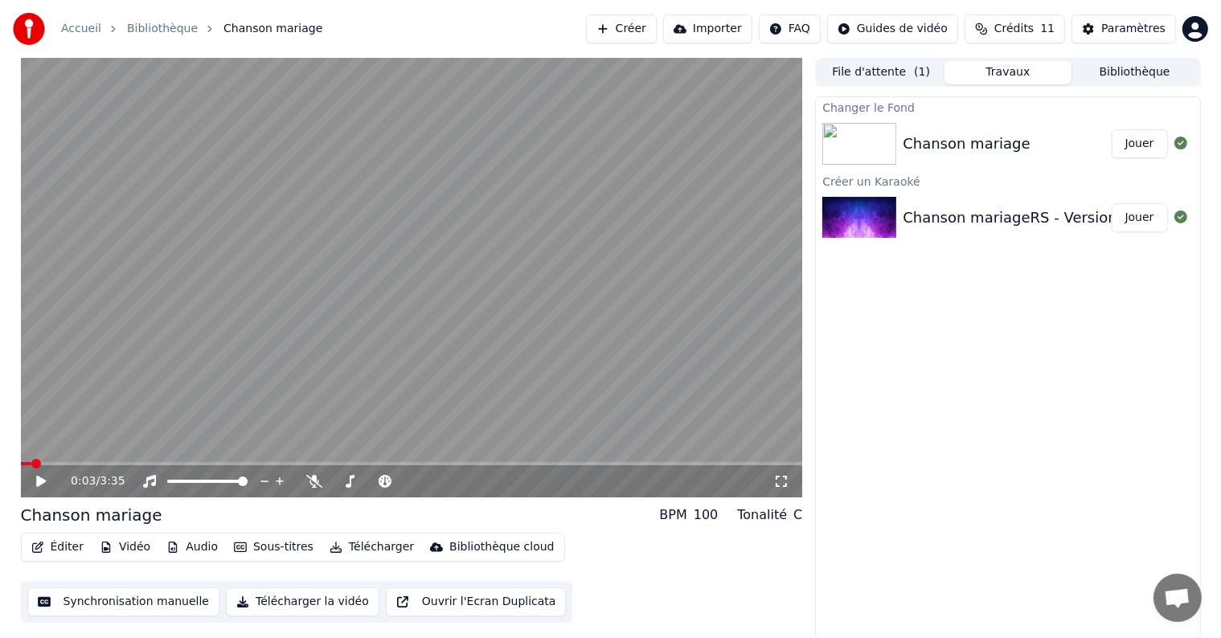
click at [977, 142] on div "Chanson mariage" at bounding box center [966, 144] width 127 height 23
click at [1132, 144] on button "Jouer" at bounding box center [1140, 143] width 56 height 29
click at [37, 478] on icon at bounding box center [41, 482] width 8 height 10
click at [804, 29] on html "Accueil Bibliothèque Chanson mariage Créer Importer FAQ Guides de vidéo Crédits…" at bounding box center [610, 319] width 1221 height 638
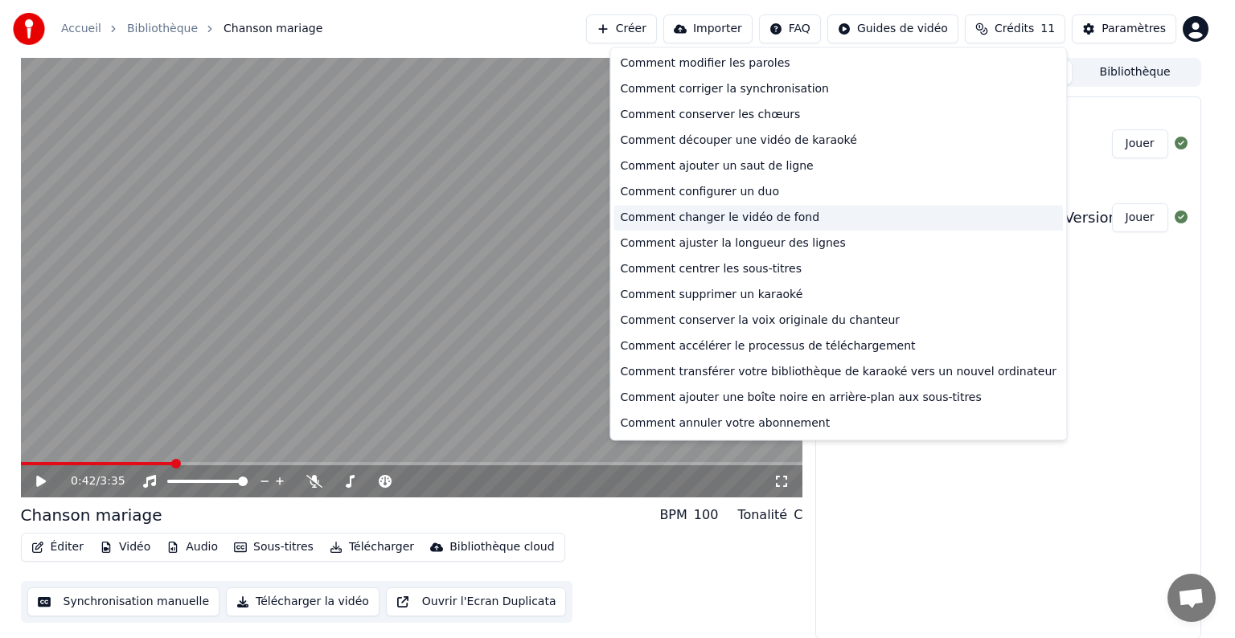
click at [775, 218] on div "Comment changer le vidéo de fond" at bounding box center [837, 218] width 449 height 26
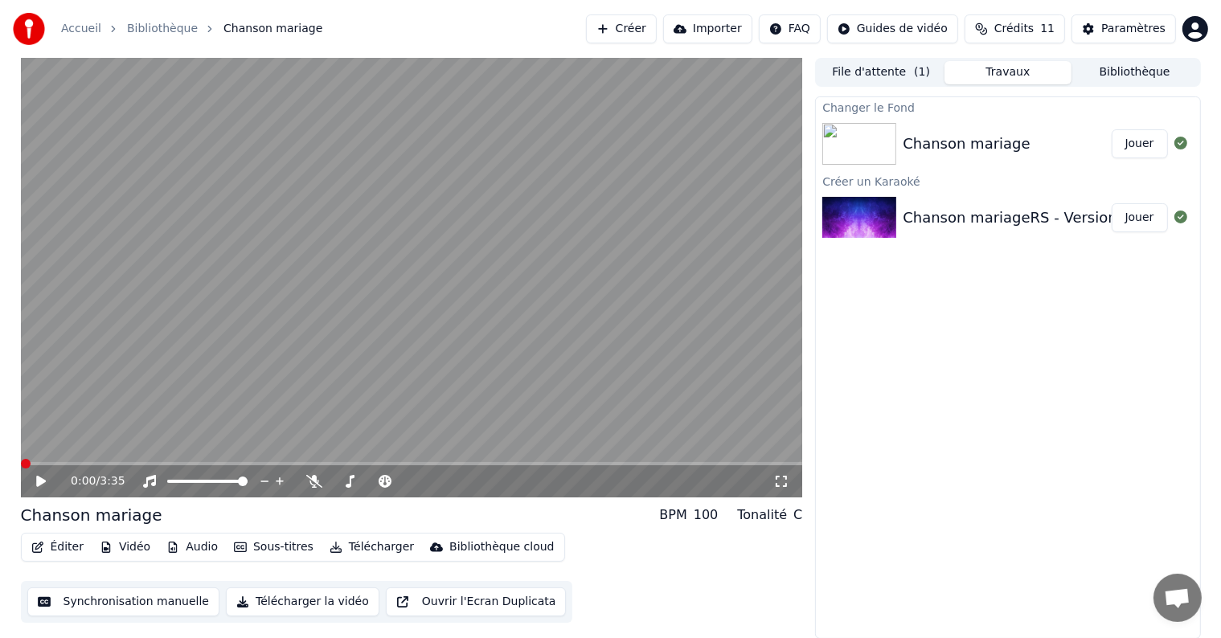
click at [21, 468] on span at bounding box center [26, 464] width 10 height 10
click at [80, 463] on span at bounding box center [83, 464] width 10 height 10
click at [318, 486] on icon at bounding box center [314, 481] width 16 height 13
click at [319, 480] on icon at bounding box center [314, 481] width 16 height 13
click at [314, 479] on icon at bounding box center [314, 481] width 16 height 13
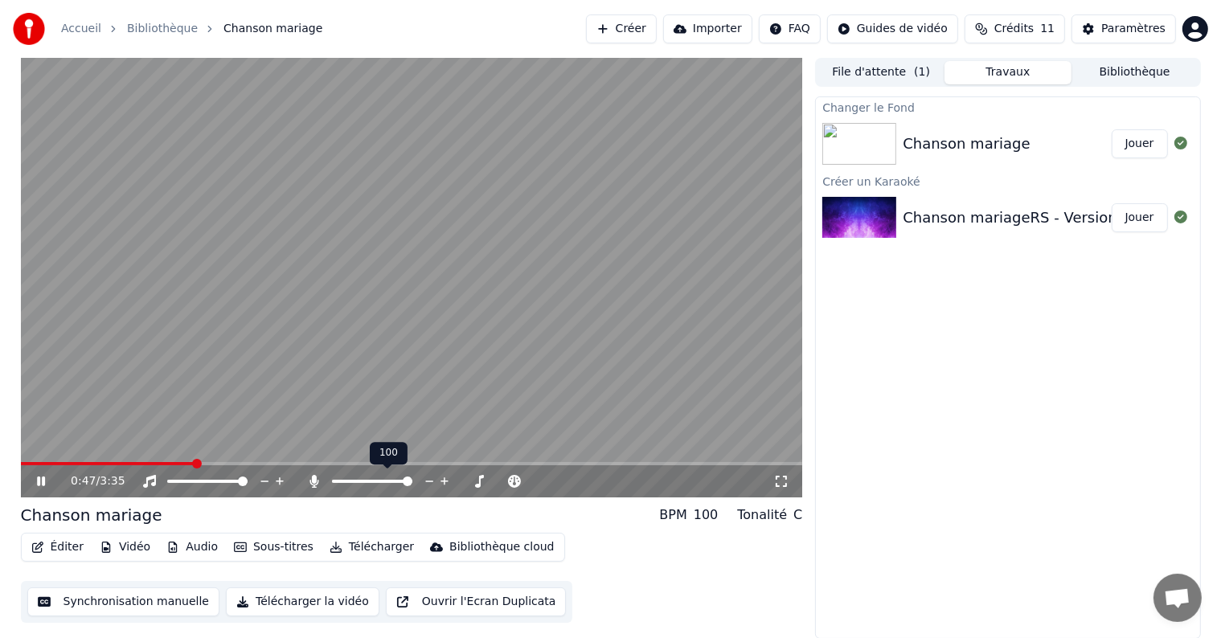
click at [317, 478] on icon at bounding box center [314, 481] width 16 height 13
click at [39, 478] on icon at bounding box center [41, 482] width 8 height 10
click at [46, 460] on video at bounding box center [412, 278] width 782 height 440
click at [23, 462] on span at bounding box center [116, 463] width 191 height 3
